Goal: Task Accomplishment & Management: Use online tool/utility

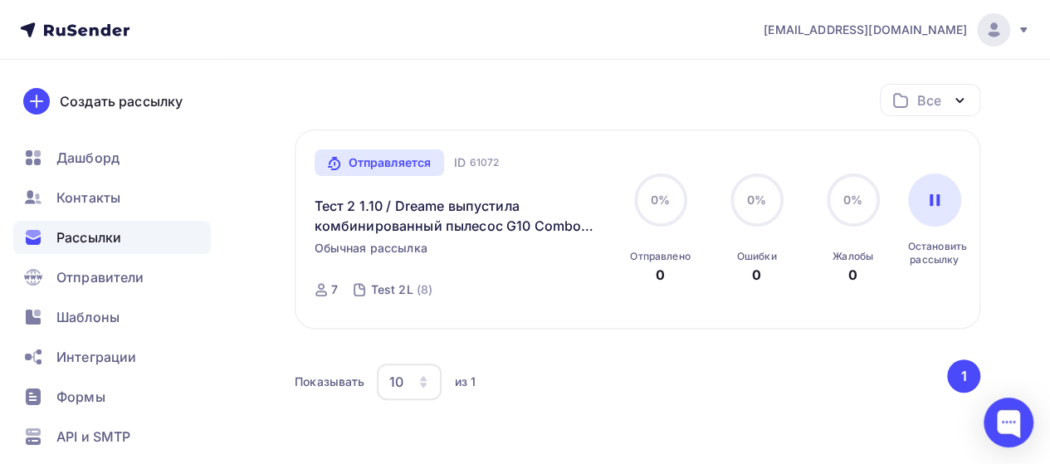
scroll to position [51, 0]
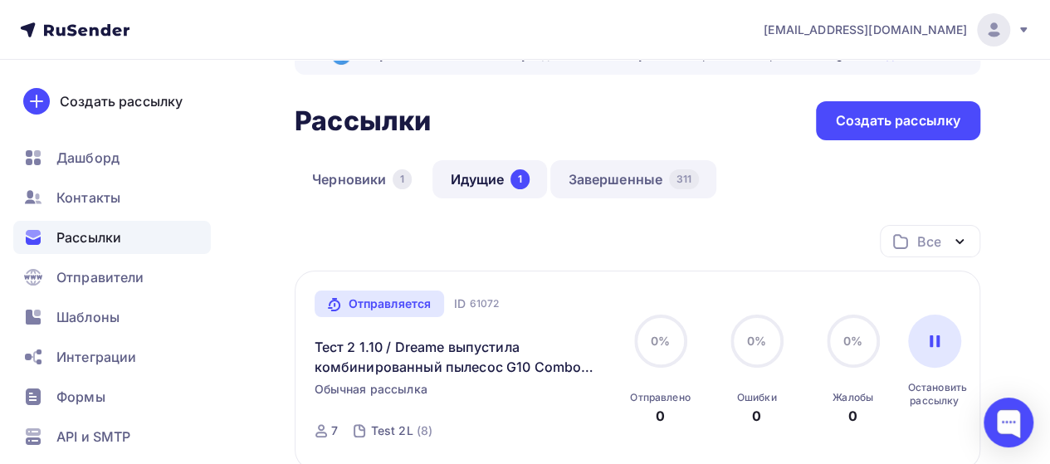
click at [614, 173] on link "Завершенные 311" at bounding box center [633, 179] width 166 height 38
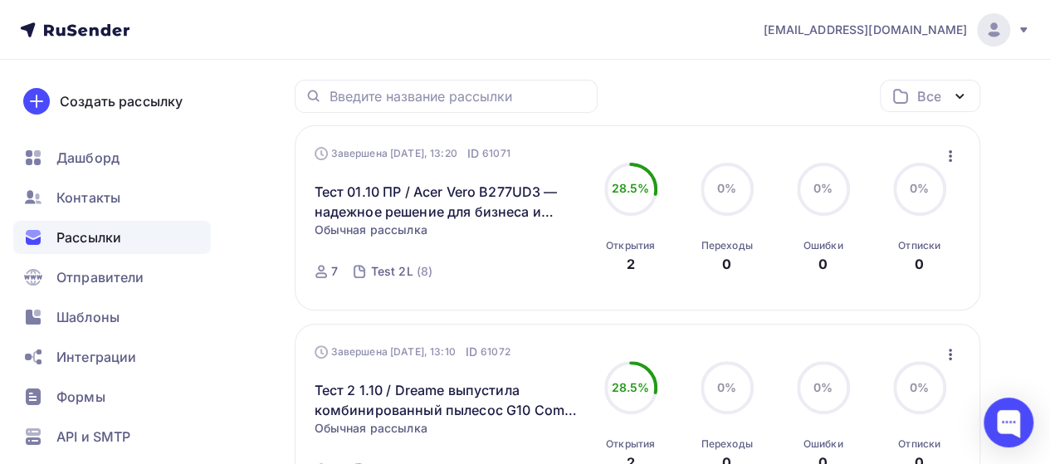
scroll to position [193, 0]
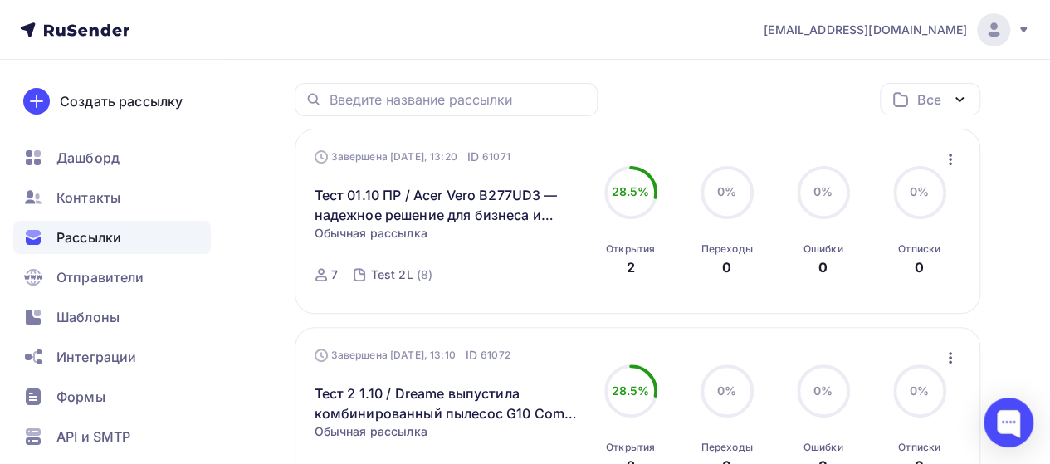
click at [948, 357] on icon "button" at bounding box center [950, 358] width 20 height 20
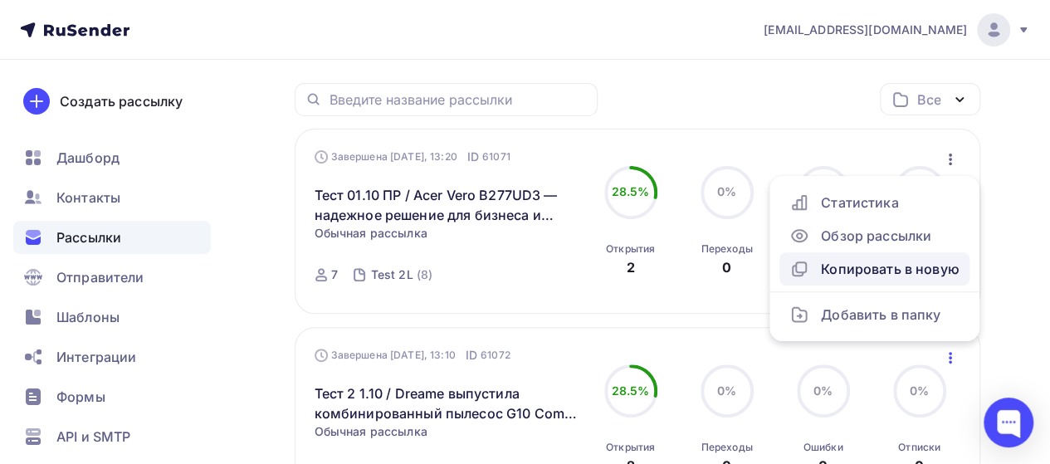
click at [899, 266] on div "Копировать в новую" at bounding box center [874, 269] width 170 height 20
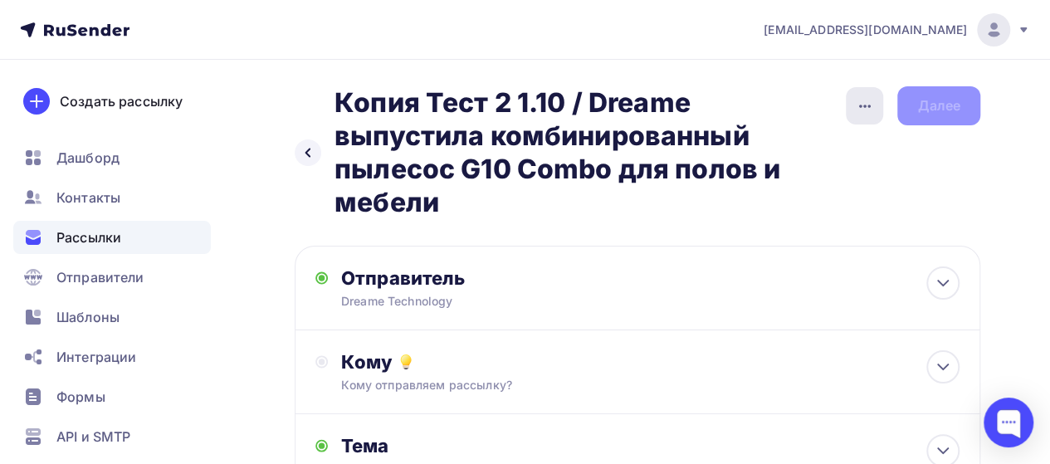
click at [862, 95] on div "button" at bounding box center [863, 105] width 37 height 37
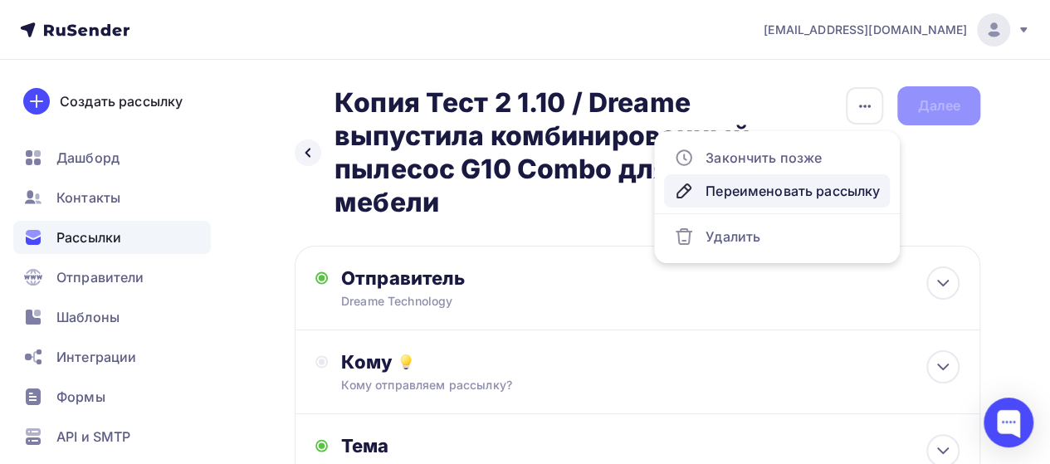
click at [758, 194] on div "Переименовать рассылку" at bounding box center [777, 191] width 206 height 20
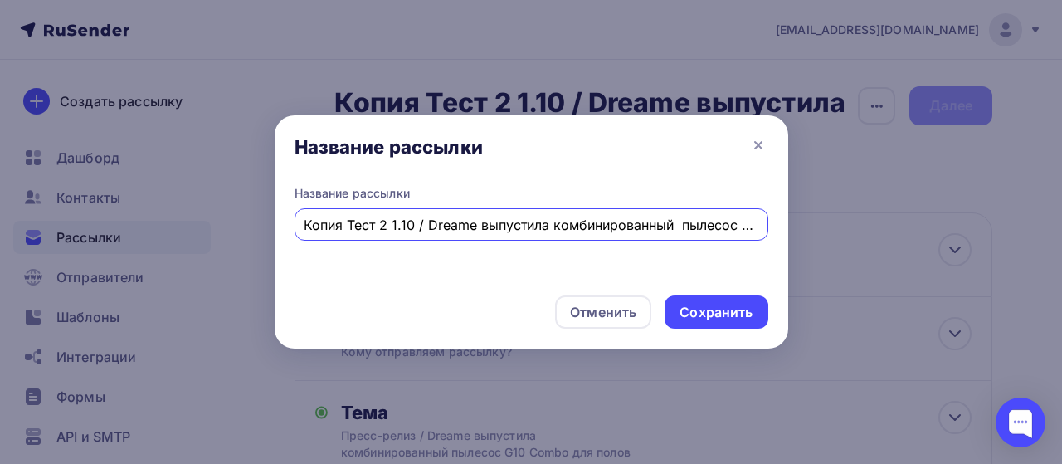
scroll to position [0, 191]
click at [415, 222] on input "Копия Тест 2 1.10 / Dreame выпустила комбинированный пылесос G10 Combo для поло…" at bounding box center [531, 225] width 455 height 20
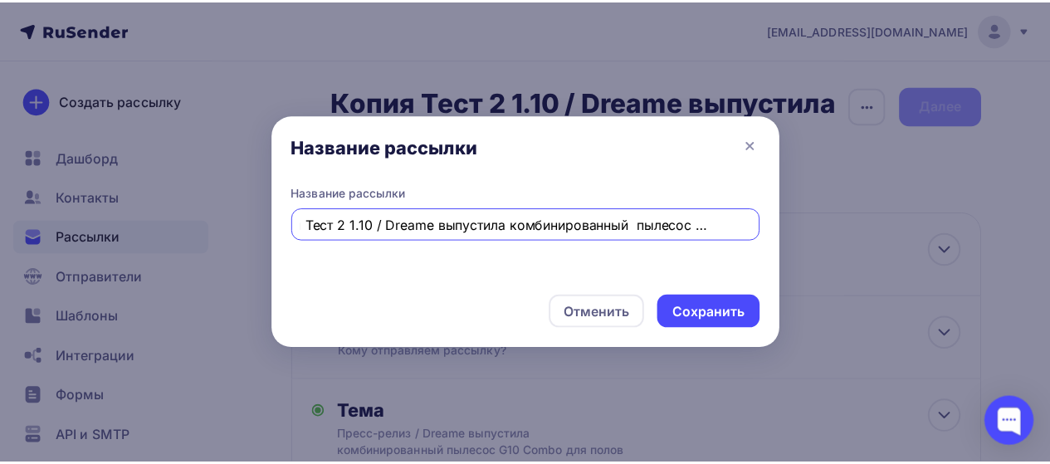
scroll to position [0, 0]
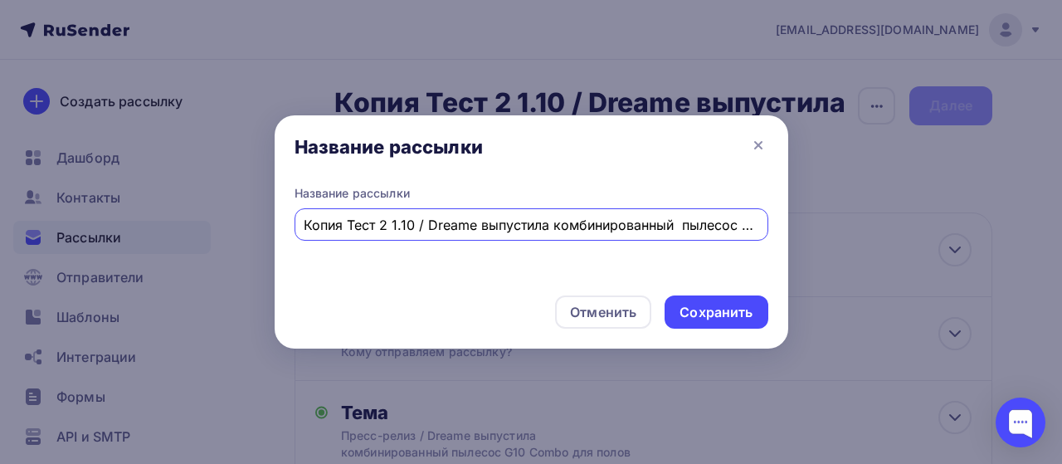
click at [390, 224] on input "Копия Тест 2 1.10 / Dreame выпустила комбинированный пылесос G10 Combo для поло…" at bounding box center [531, 225] width 455 height 20
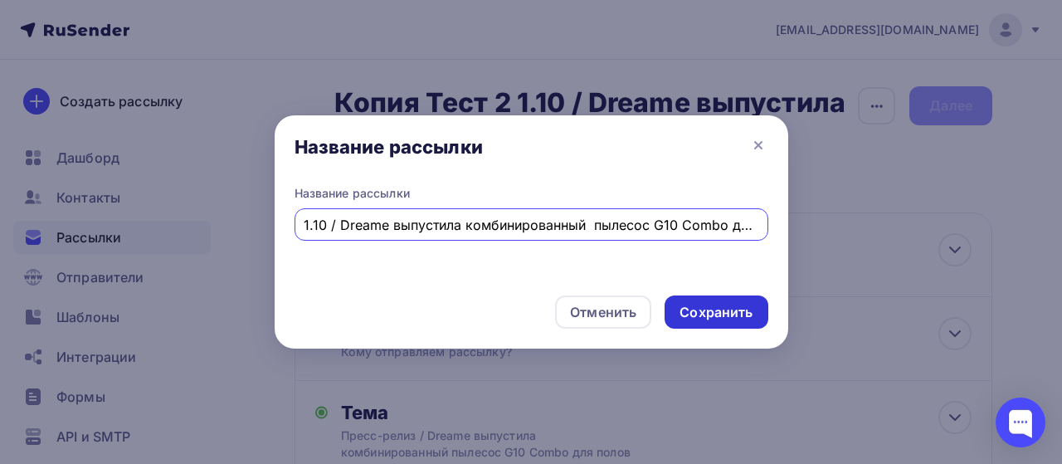
type input "1.10 / Dreame выпустила комбинированный пылесос G10 Combo для полов и мебели"
click at [720, 316] on div "Сохранить" at bounding box center [716, 312] width 73 height 19
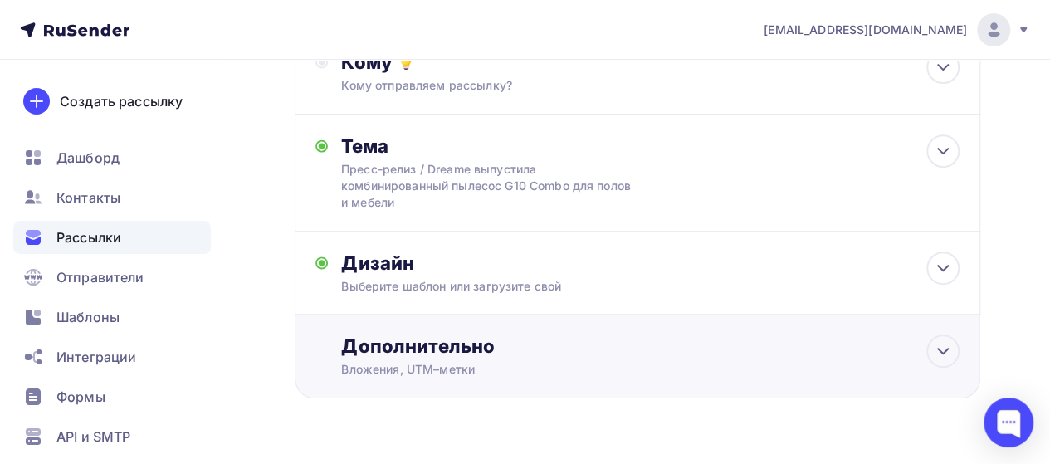
scroll to position [267, 0]
click at [942, 354] on icon at bounding box center [943, 350] width 20 height 20
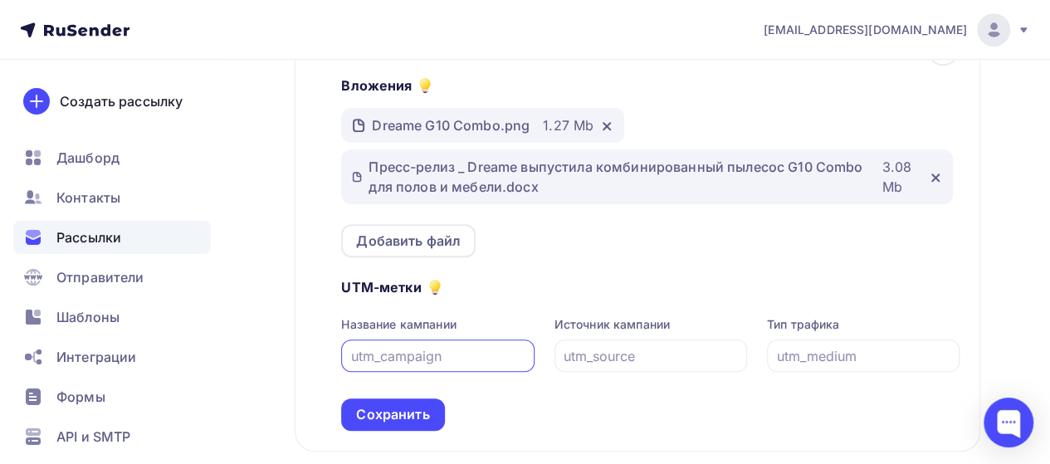
scroll to position [587, 0]
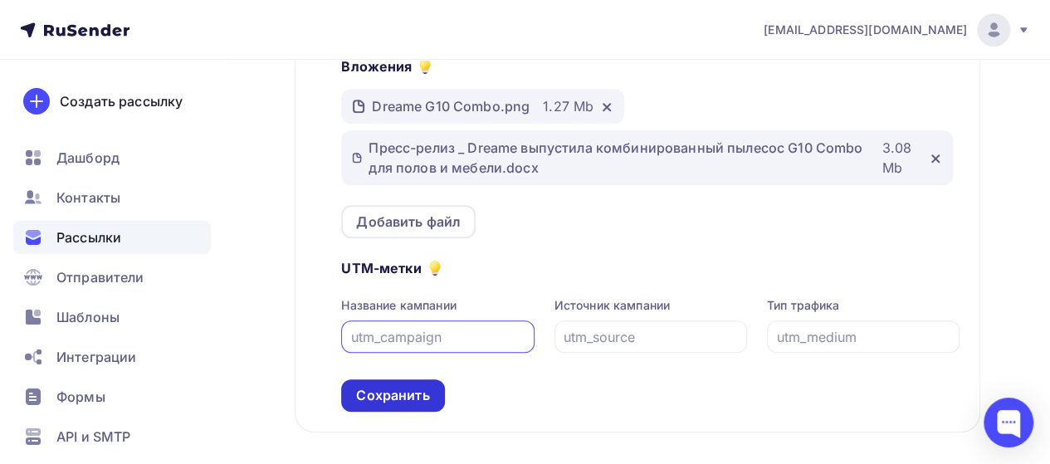
click at [412, 402] on div "Сохранить" at bounding box center [392, 395] width 73 height 19
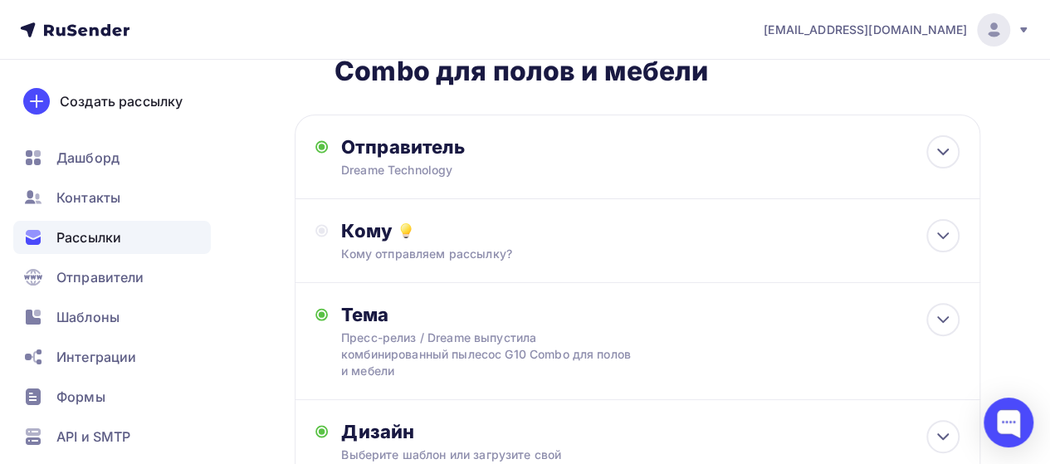
scroll to position [53, 0]
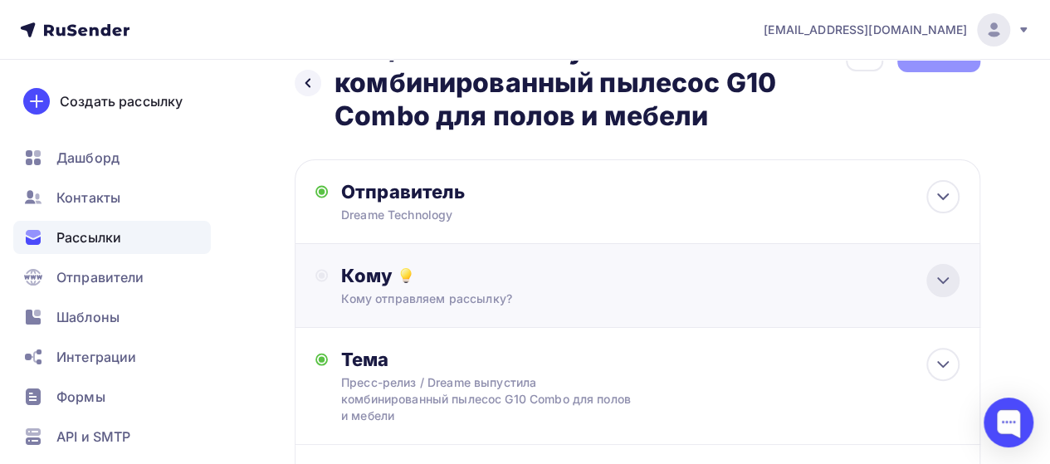
click at [943, 291] on div at bounding box center [942, 280] width 33 height 33
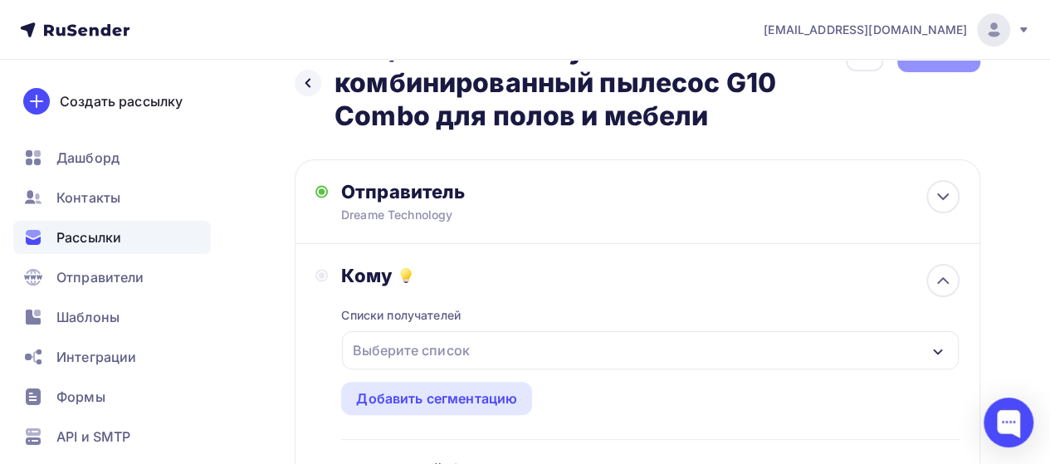
click at [608, 356] on div "Выберите список" at bounding box center [650, 350] width 616 height 38
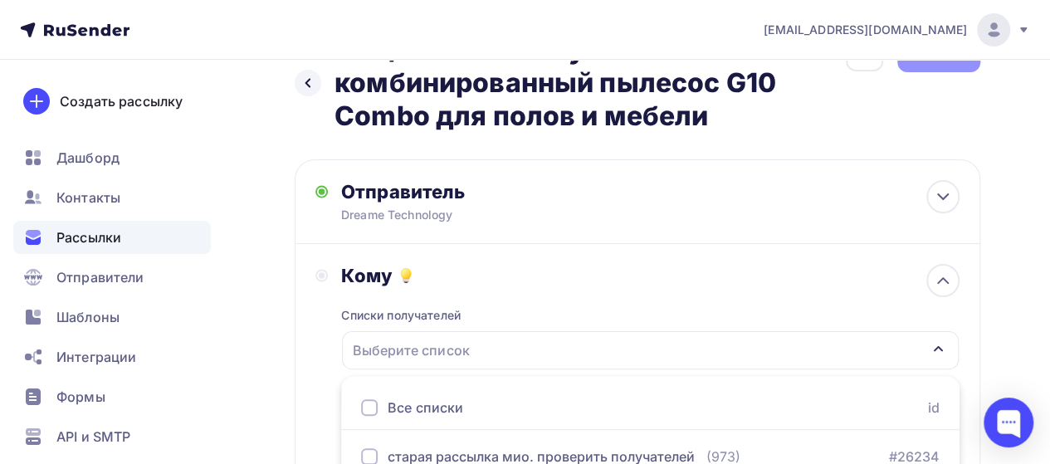
scroll to position [395, 0]
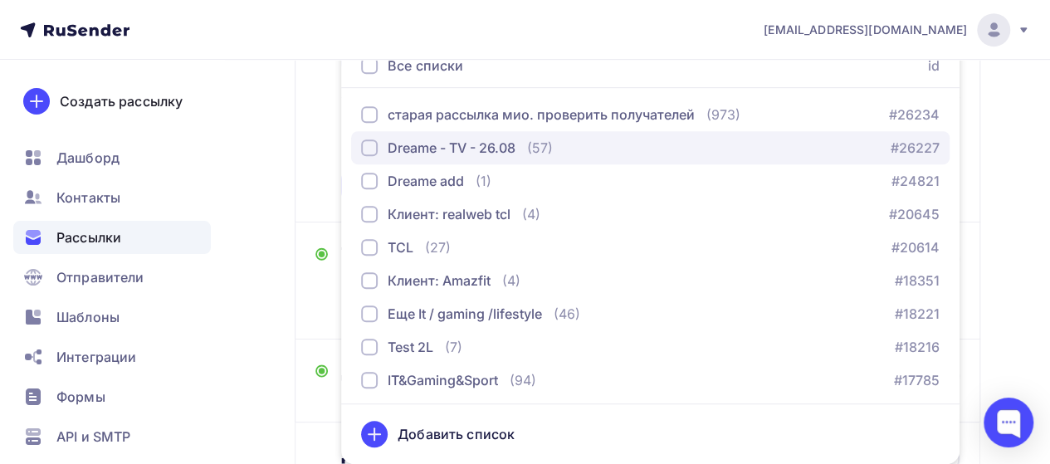
click at [497, 145] on div "Dreame - TV - 26.08" at bounding box center [451, 148] width 128 height 20
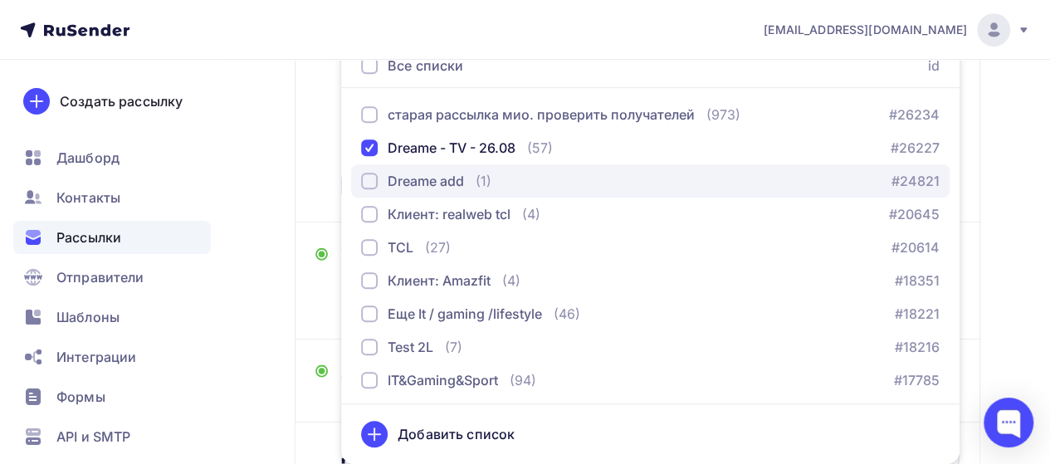
click at [446, 182] on div "Dreame add" at bounding box center [425, 181] width 76 height 20
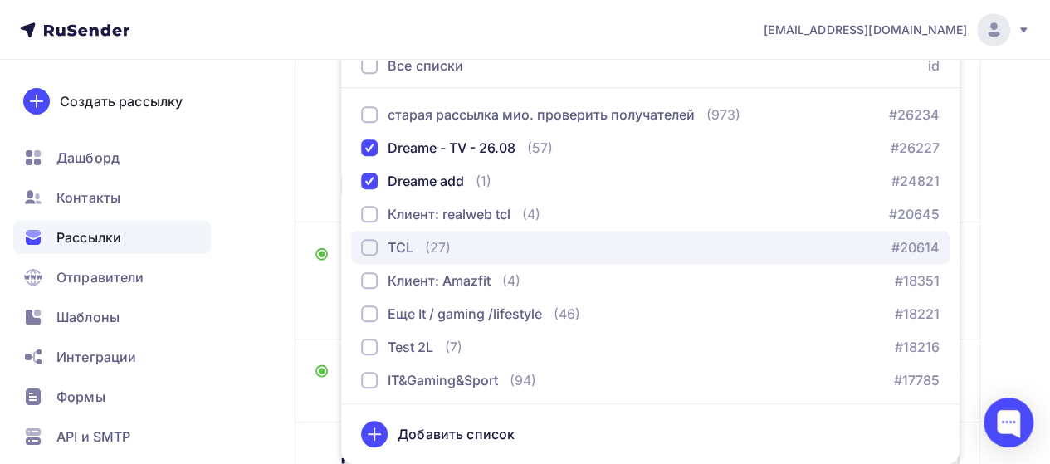
click at [428, 248] on div "(27)" at bounding box center [438, 247] width 26 height 20
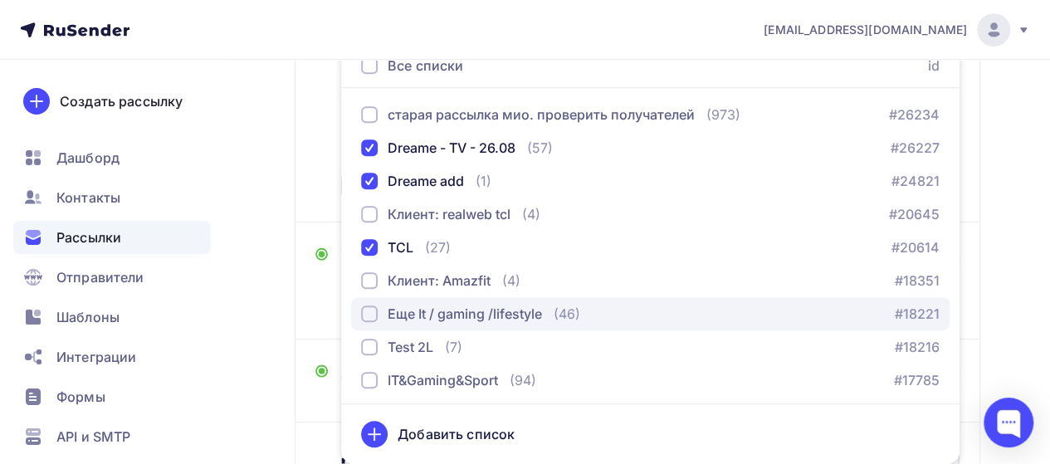
click at [431, 309] on div "Еще It / gaming /lifestyle" at bounding box center [464, 314] width 154 height 20
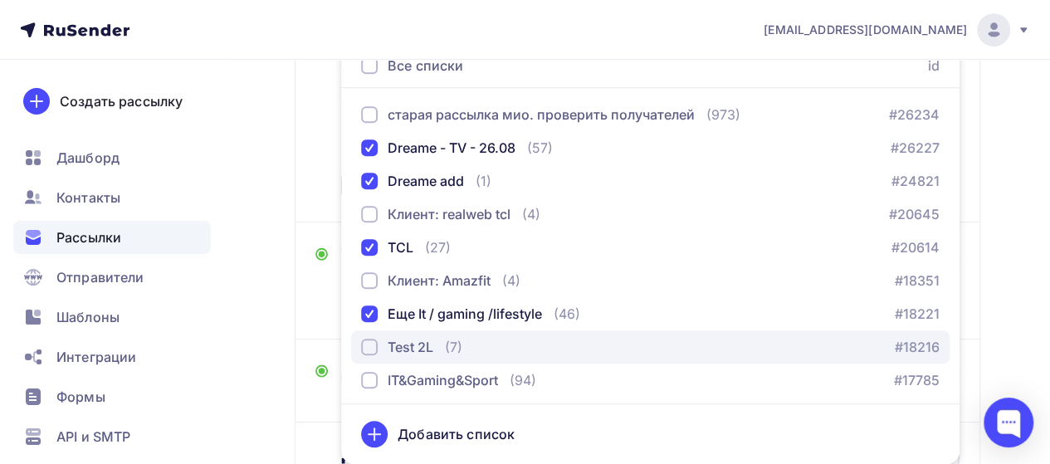
click at [425, 352] on div "Test 2L" at bounding box center [410, 347] width 46 height 20
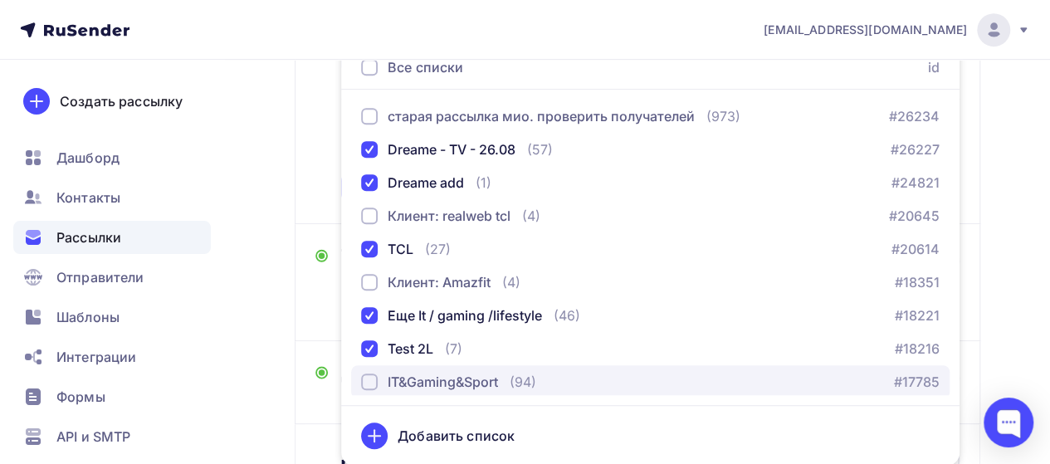
click at [445, 383] on div "IT&Gaming&Sport" at bounding box center [442, 382] width 110 height 20
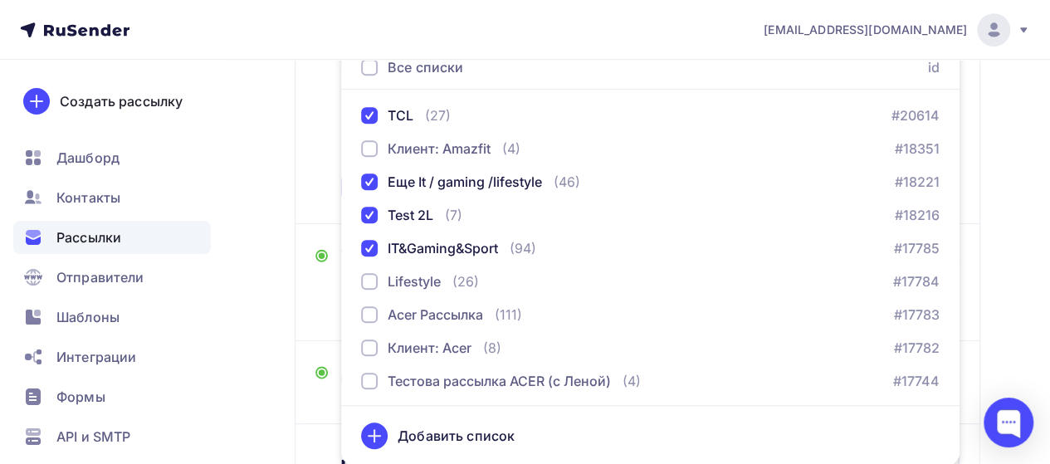
scroll to position [136, 0]
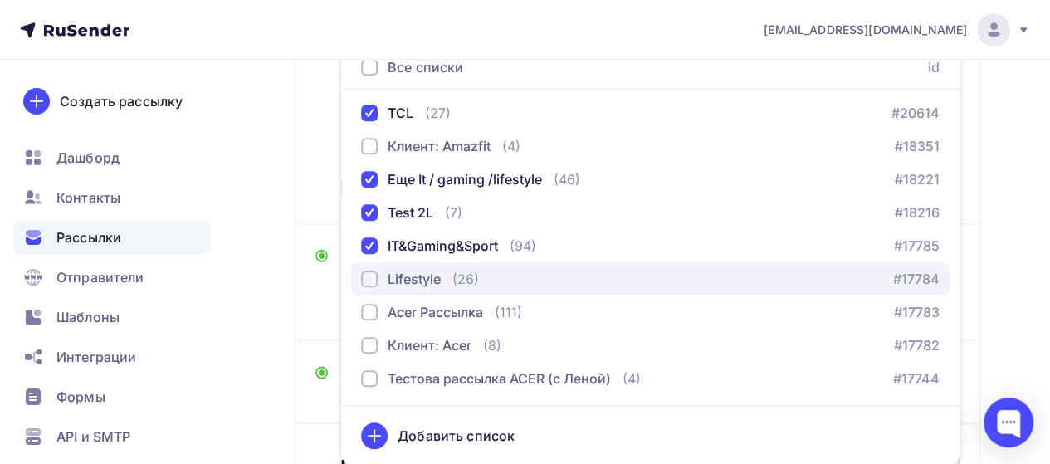
click at [459, 283] on div "(26)" at bounding box center [465, 279] width 27 height 20
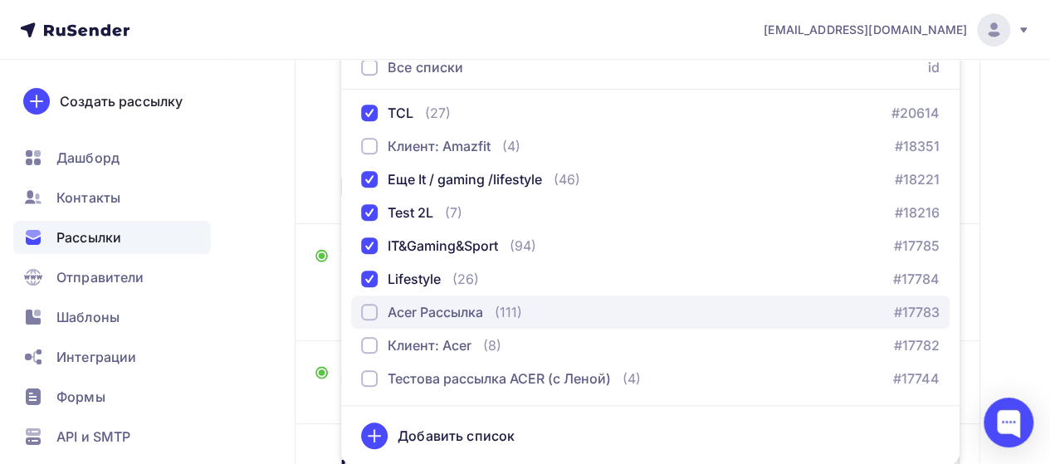
click at [473, 314] on div "Acer Рассылка" at bounding box center [434, 312] width 95 height 20
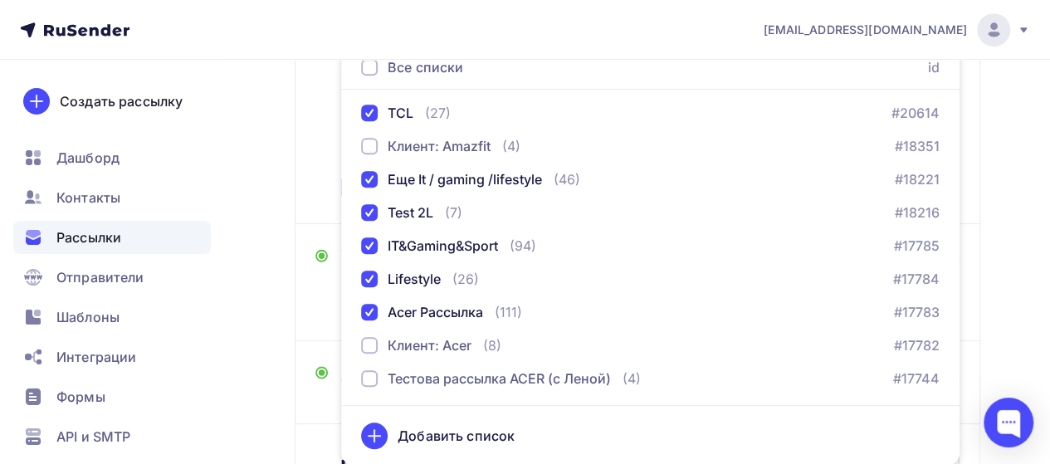
click at [308, 165] on div "Кому Списки получателей Dreame - TV - 26.08 Dreame add TCL Еще It / gaming /lif…" at bounding box center [637, 64] width 685 height 320
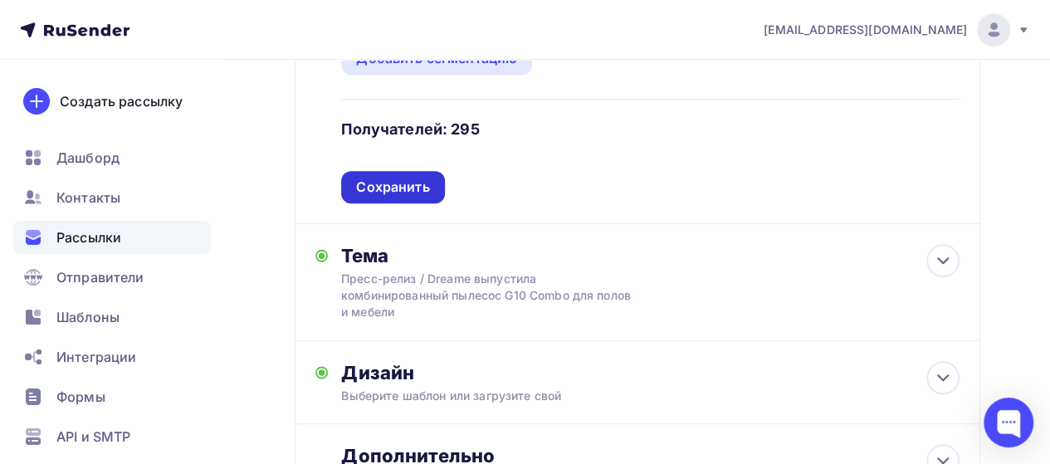
click at [409, 182] on div "Сохранить" at bounding box center [392, 187] width 73 height 19
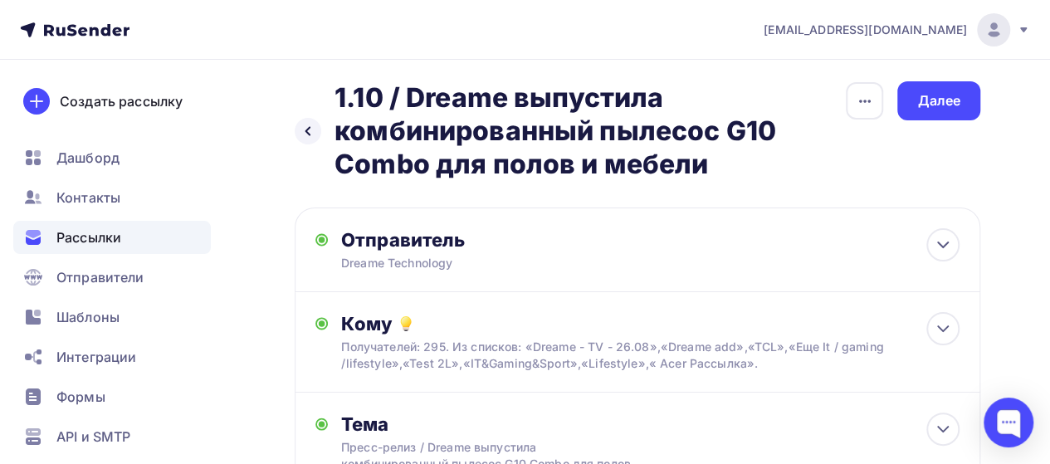
scroll to position [2, 0]
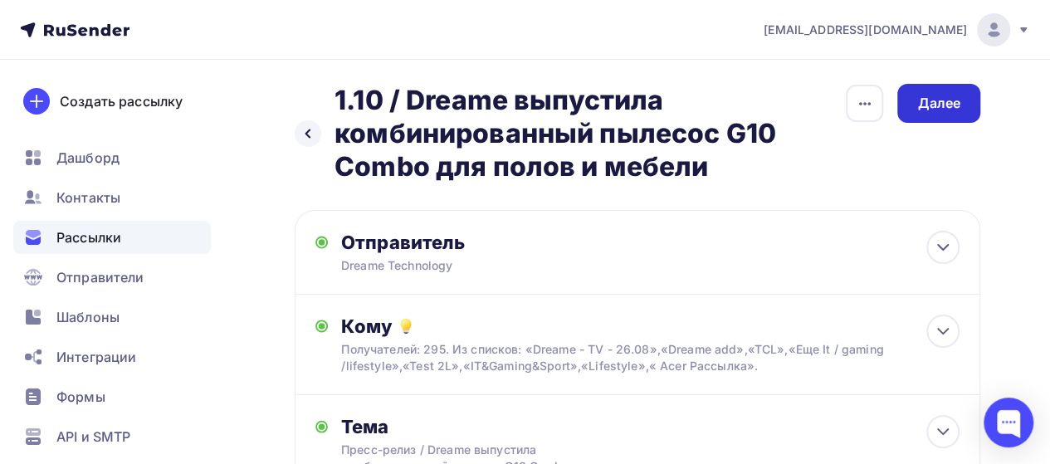
click at [933, 105] on div "Далее" at bounding box center [938, 103] width 43 height 19
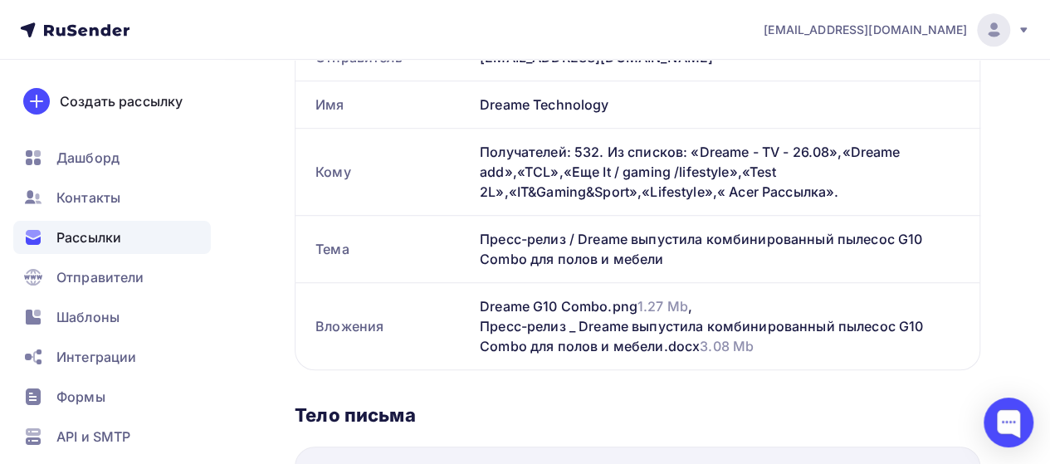
scroll to position [478, 0]
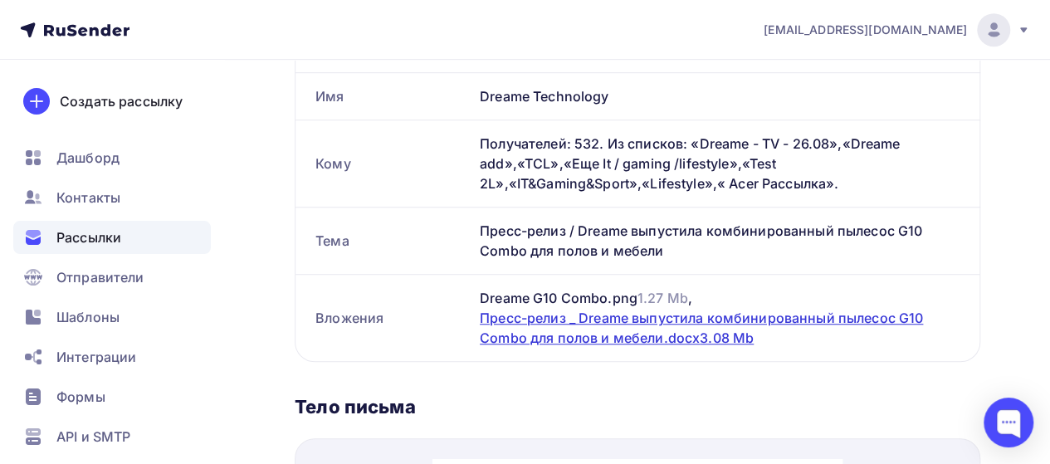
click at [659, 328] on div "Пресс-релиз _ Dreame выпустила комбинированный пылесос G10 Combo для полов и ме…" at bounding box center [720, 328] width 480 height 40
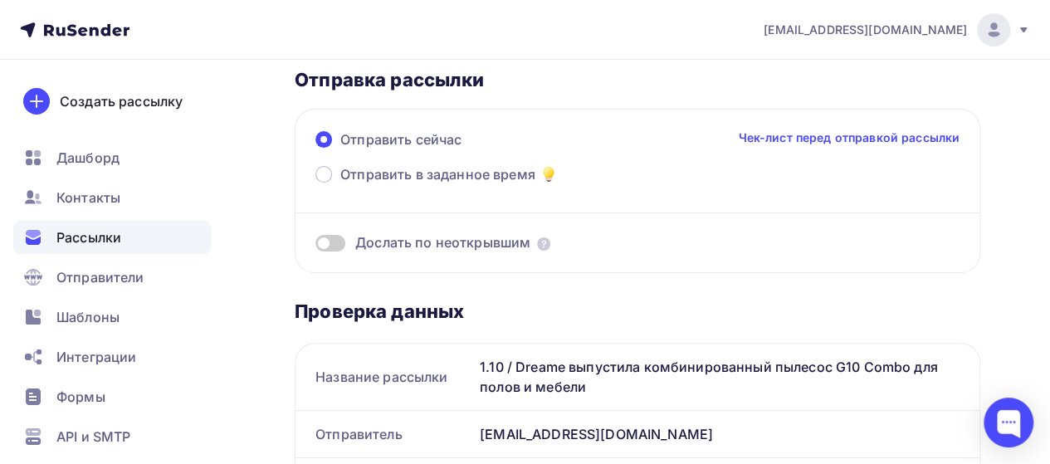
scroll to position [0, 0]
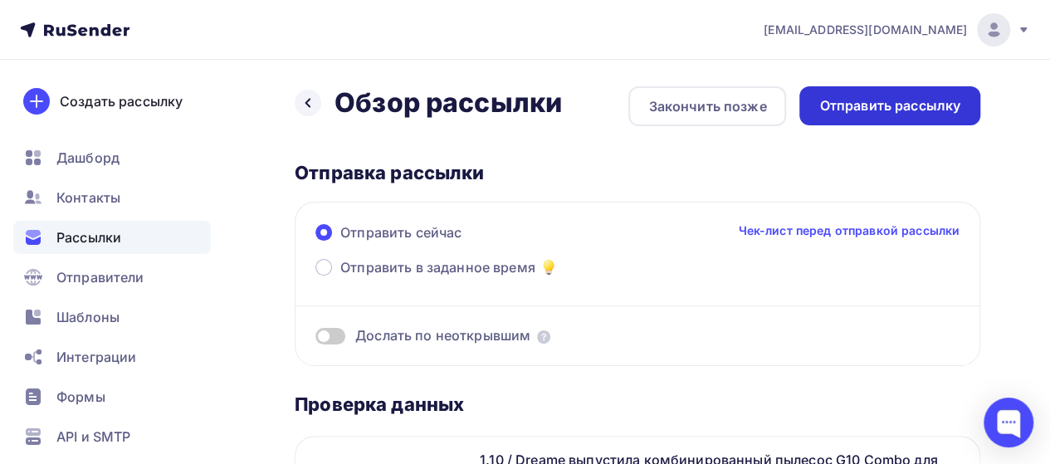
click at [855, 113] on div "Отправить рассылку" at bounding box center [889, 105] width 141 height 19
